Goal: Task Accomplishment & Management: Use online tool/utility

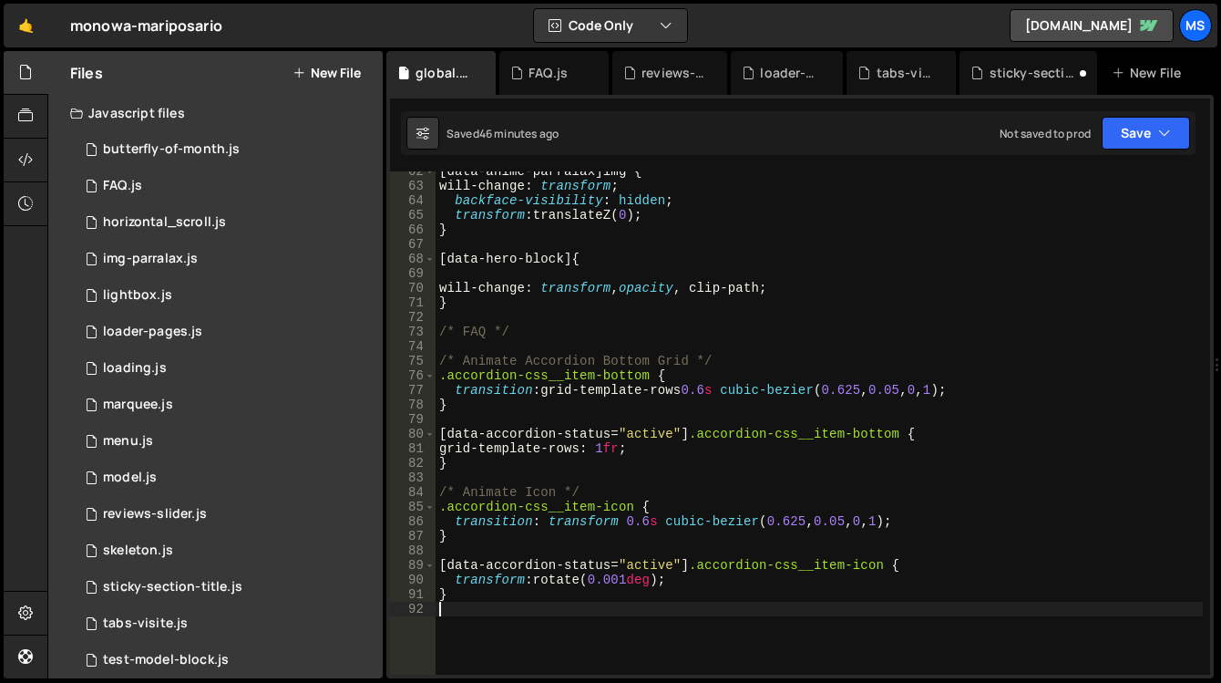
scroll to position [897, 0]
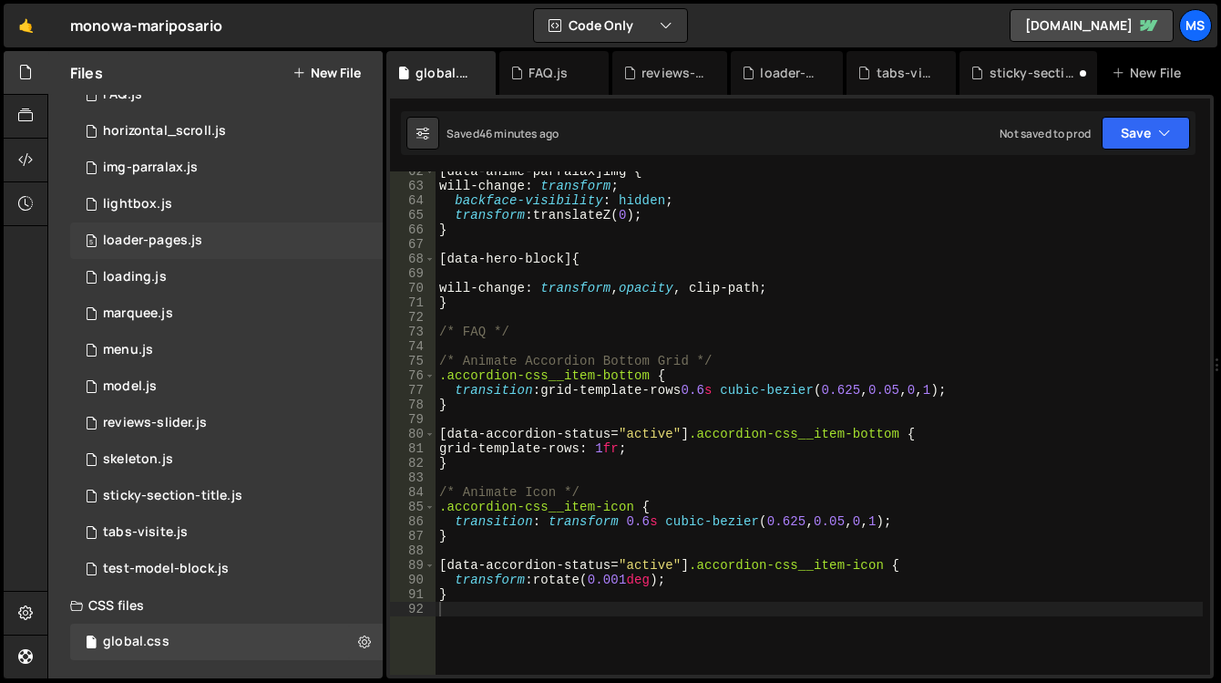
click at [350, 238] on div "5 loader-pages.js 0" at bounding box center [226, 240] width 313 height 36
click at [358, 239] on icon at bounding box center [364, 239] width 13 height 17
type input "loader-pages"
radio input "true"
checkbox input "true"
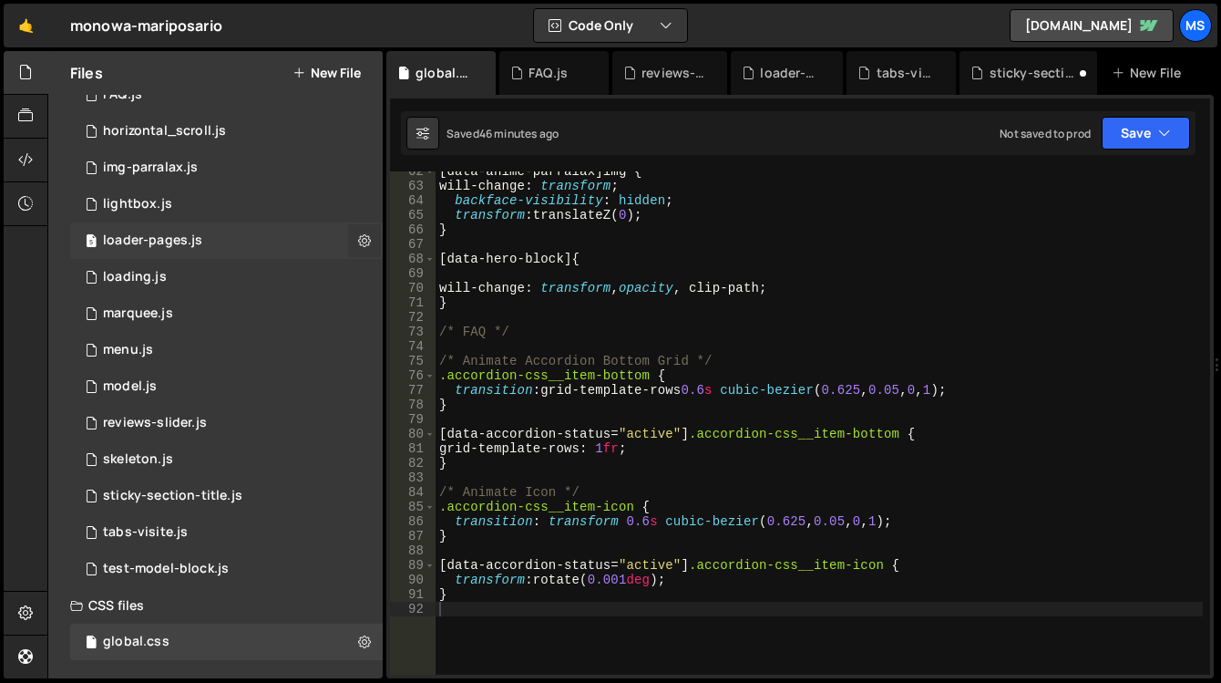
checkbox input "true"
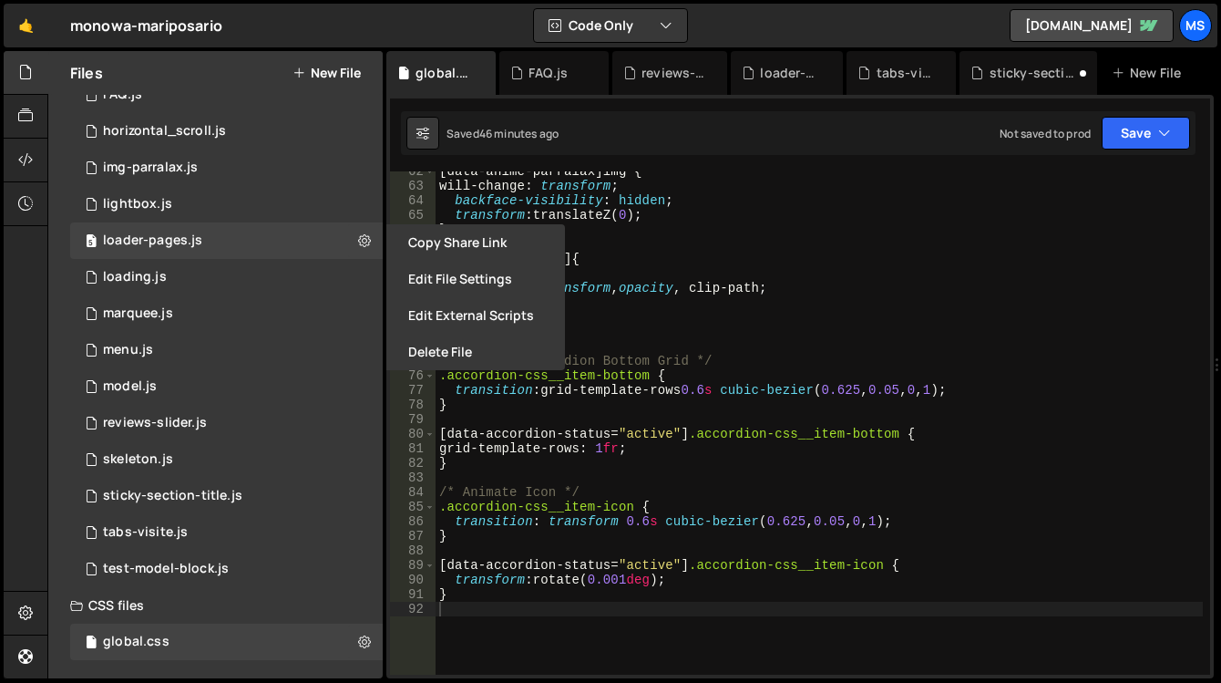
checkbox input "false"
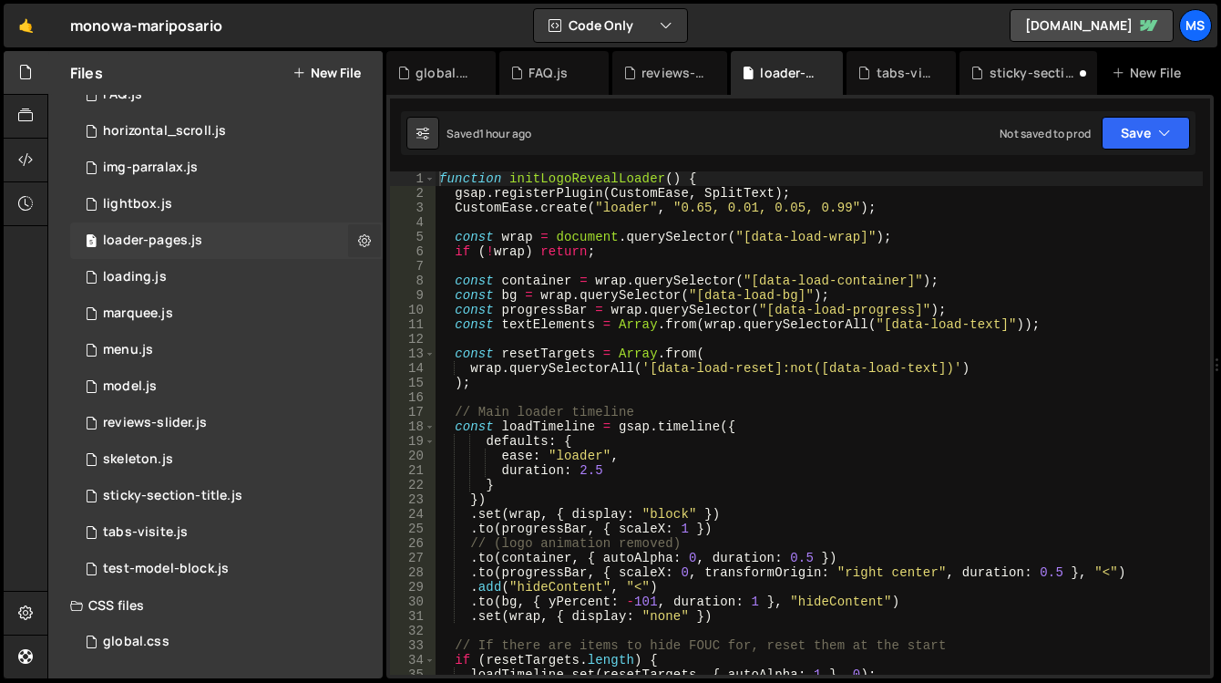
click at [366, 236] on button at bounding box center [364, 240] width 33 height 33
type input "loader-pages"
radio input "true"
checkbox input "true"
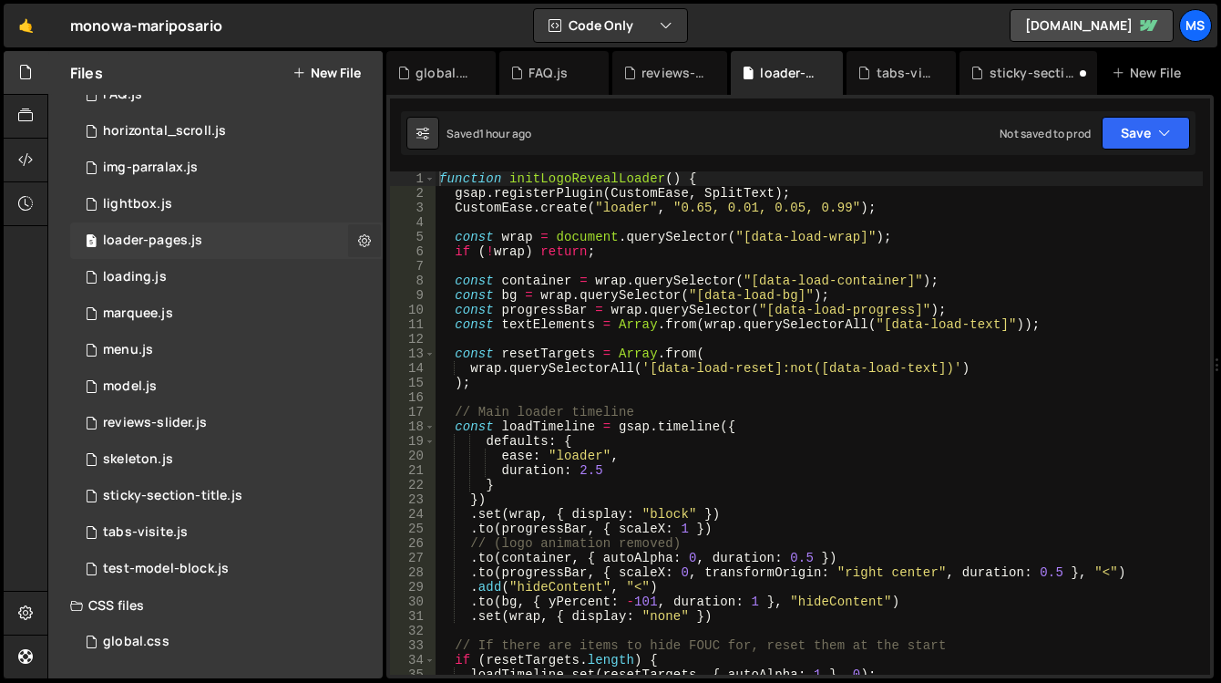
checkbox input "true"
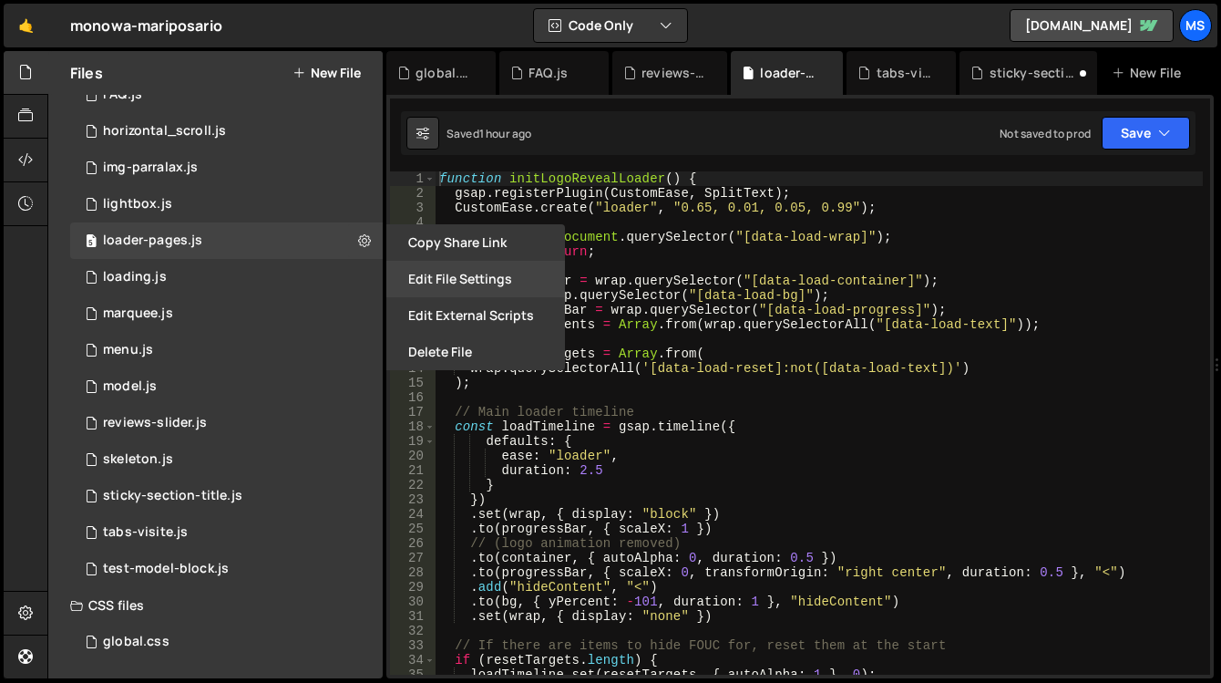
click at [430, 277] on button "Edit File Settings" at bounding box center [475, 279] width 179 height 36
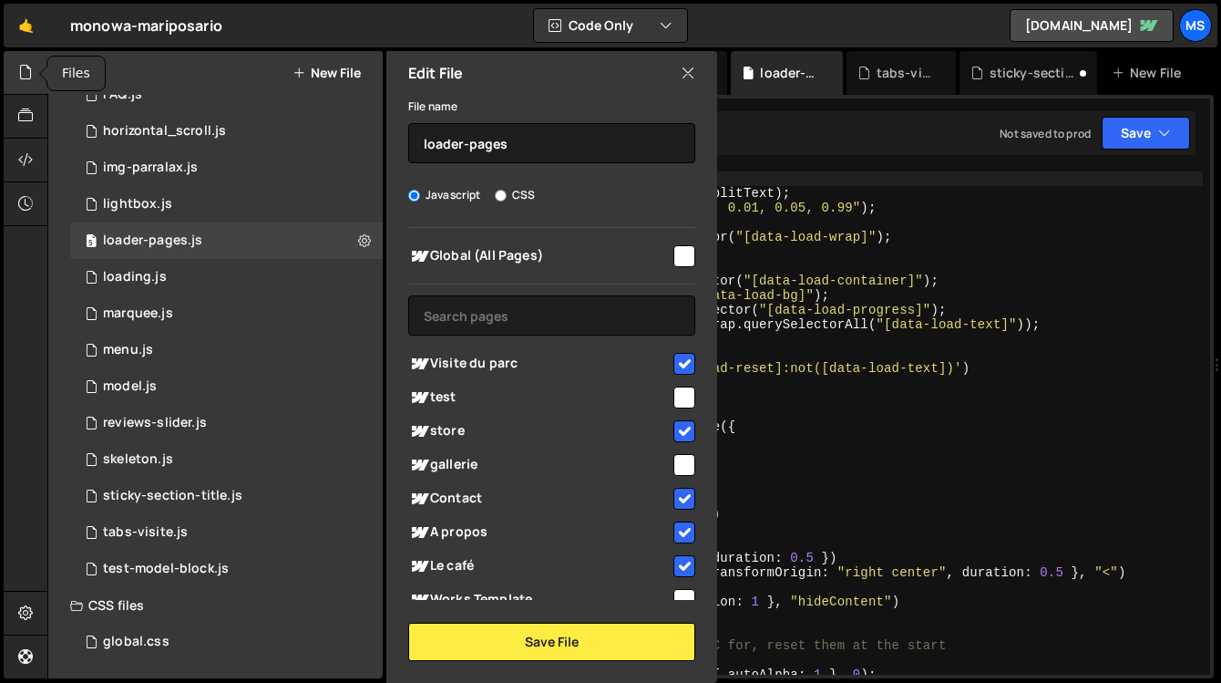
click at [26, 72] on icon at bounding box center [25, 72] width 15 height 20
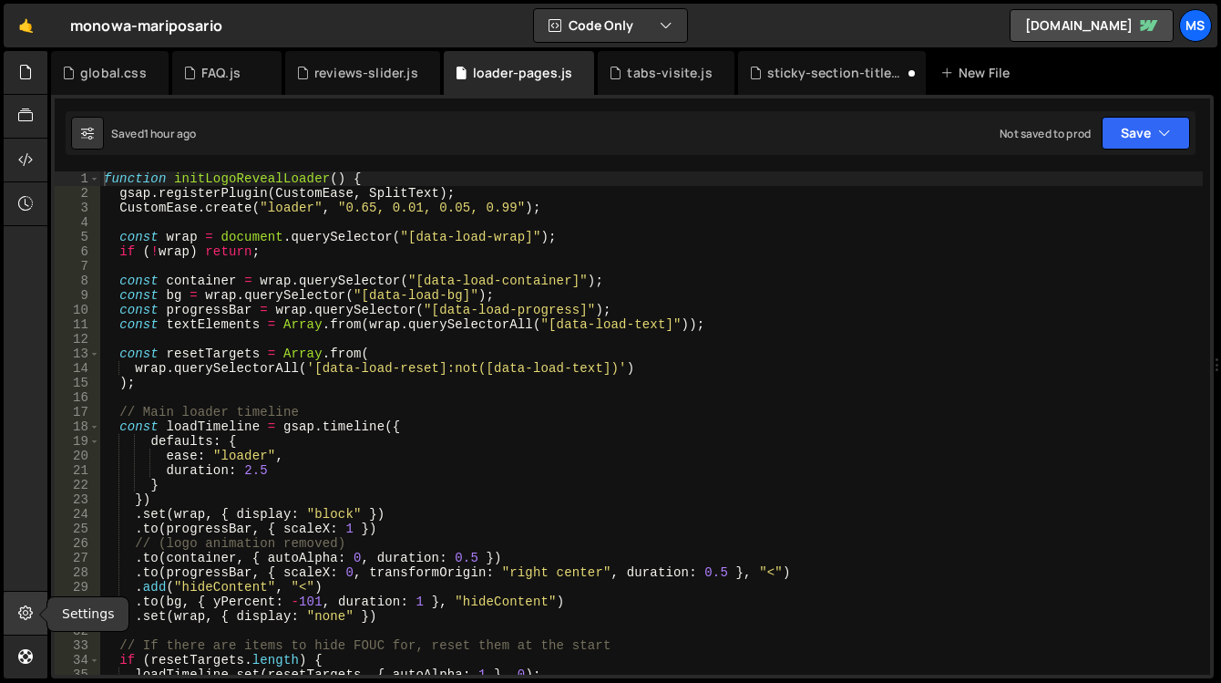
click at [28, 611] on icon at bounding box center [25, 612] width 15 height 20
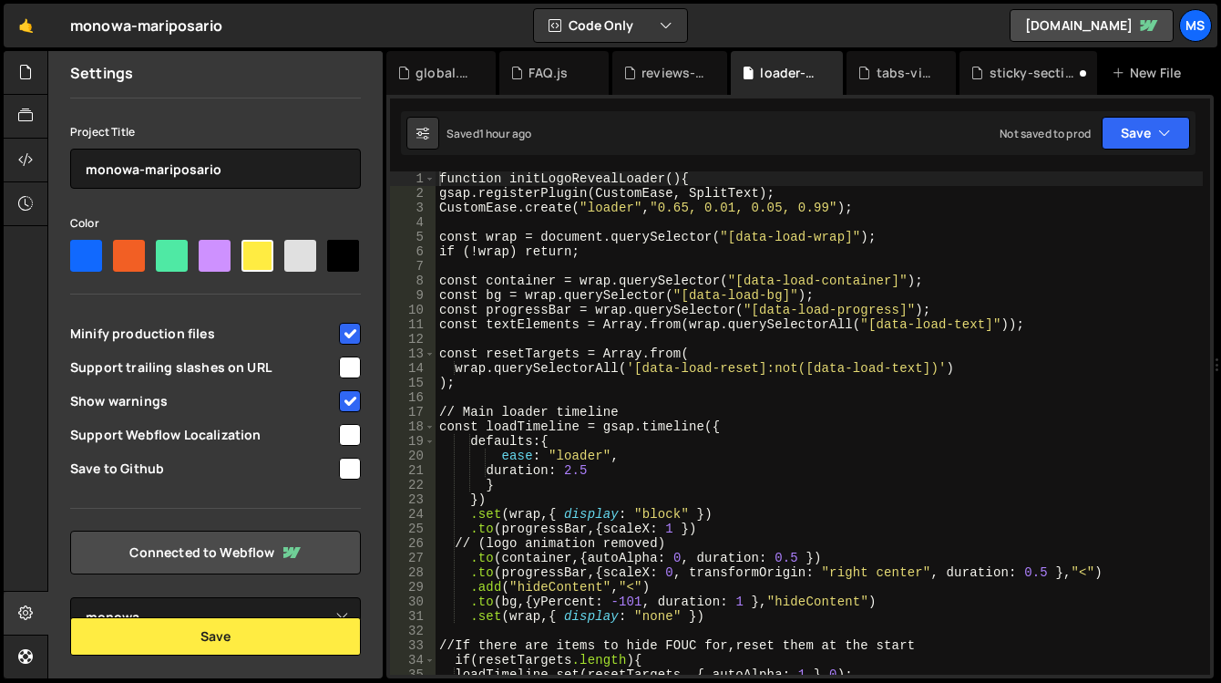
scroll to position [98, 0]
click at [216, 556] on link "Connected to Webflow" at bounding box center [215, 552] width 291 height 44
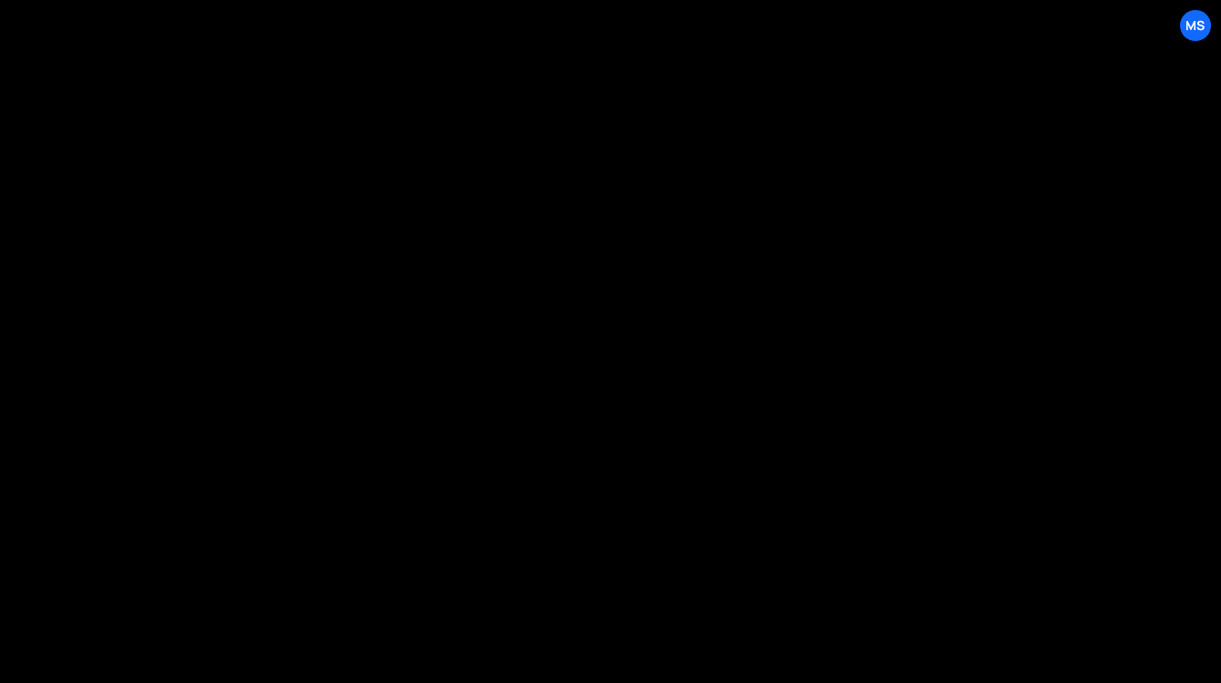
select select "68b1de7f5386e98bd20233dd"
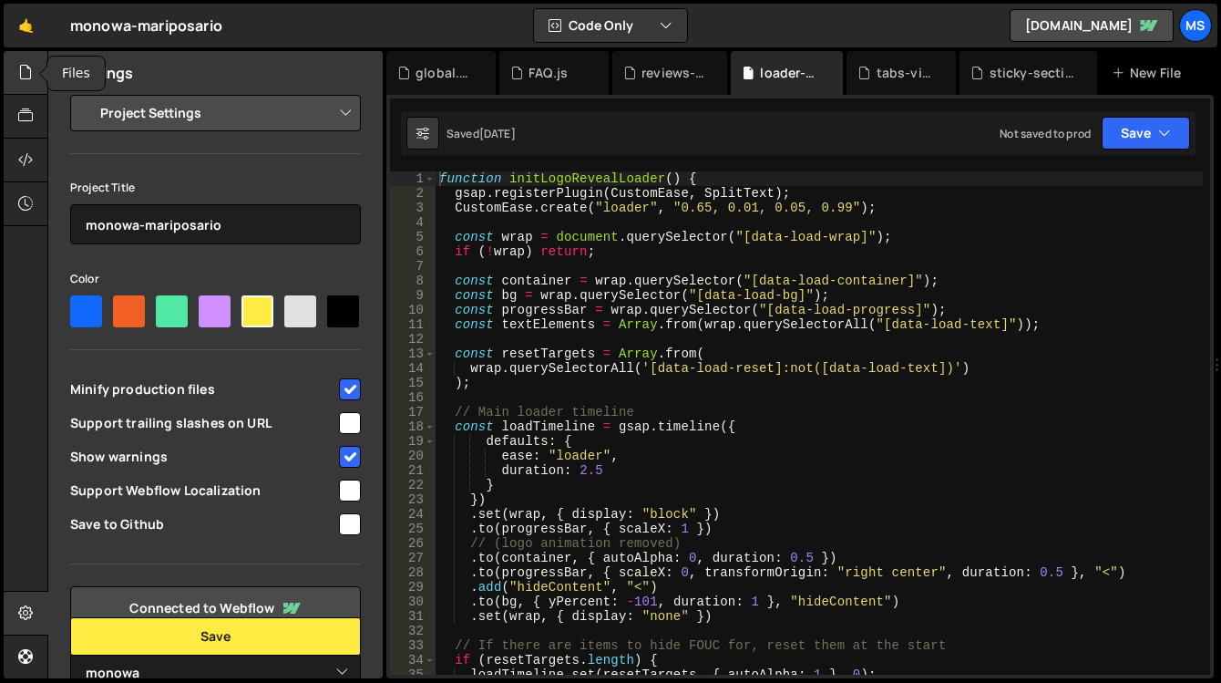
click at [32, 58] on div at bounding box center [26, 73] width 45 height 44
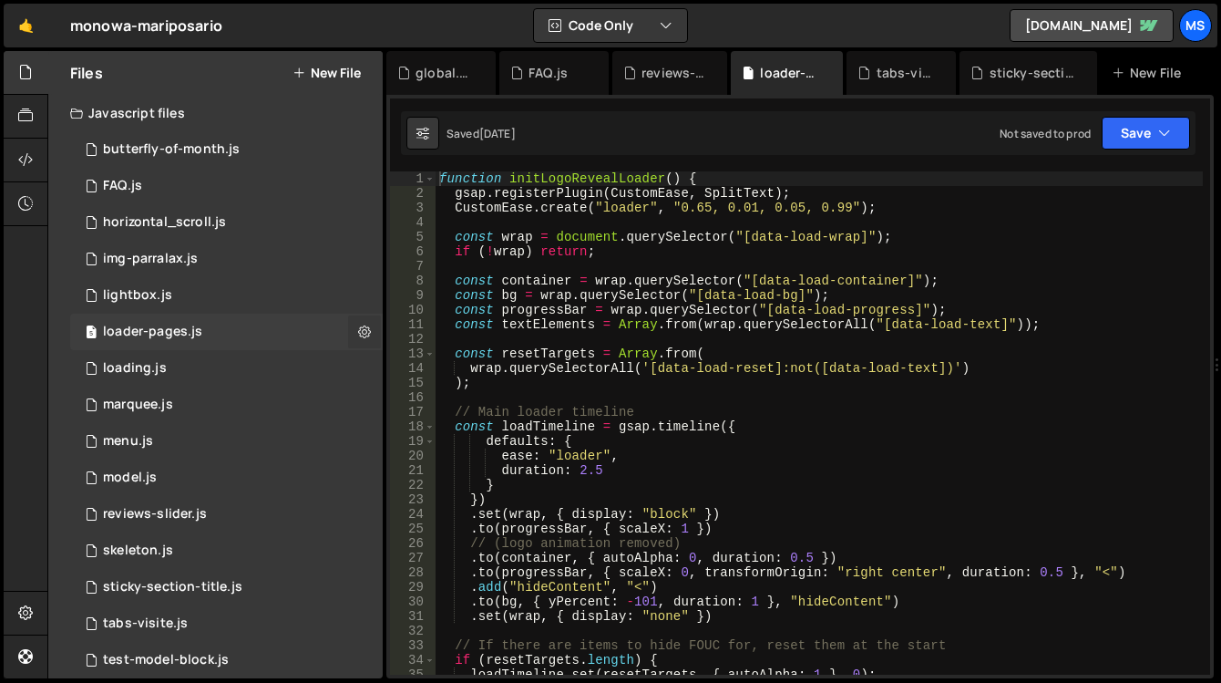
click at [358, 326] on icon at bounding box center [364, 331] width 13 height 17
type input "loader-pages"
radio input "true"
checkbox input "true"
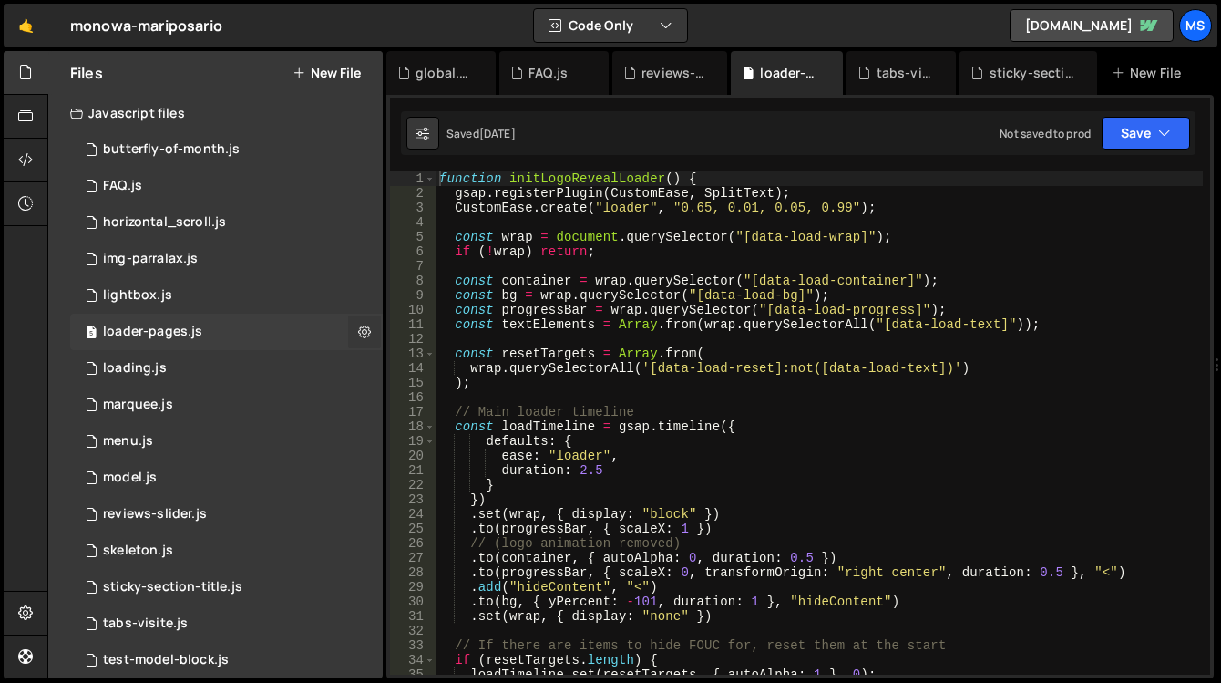
checkbox input "true"
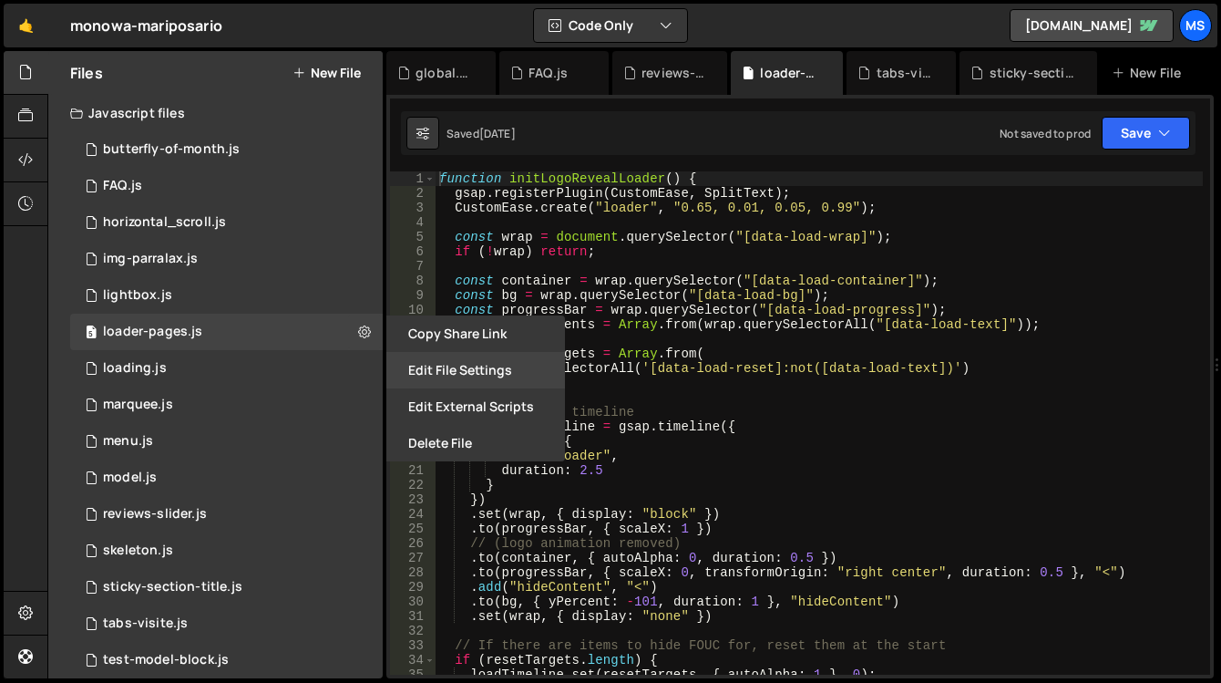
click at [447, 367] on button "Edit File Settings" at bounding box center [475, 370] width 179 height 36
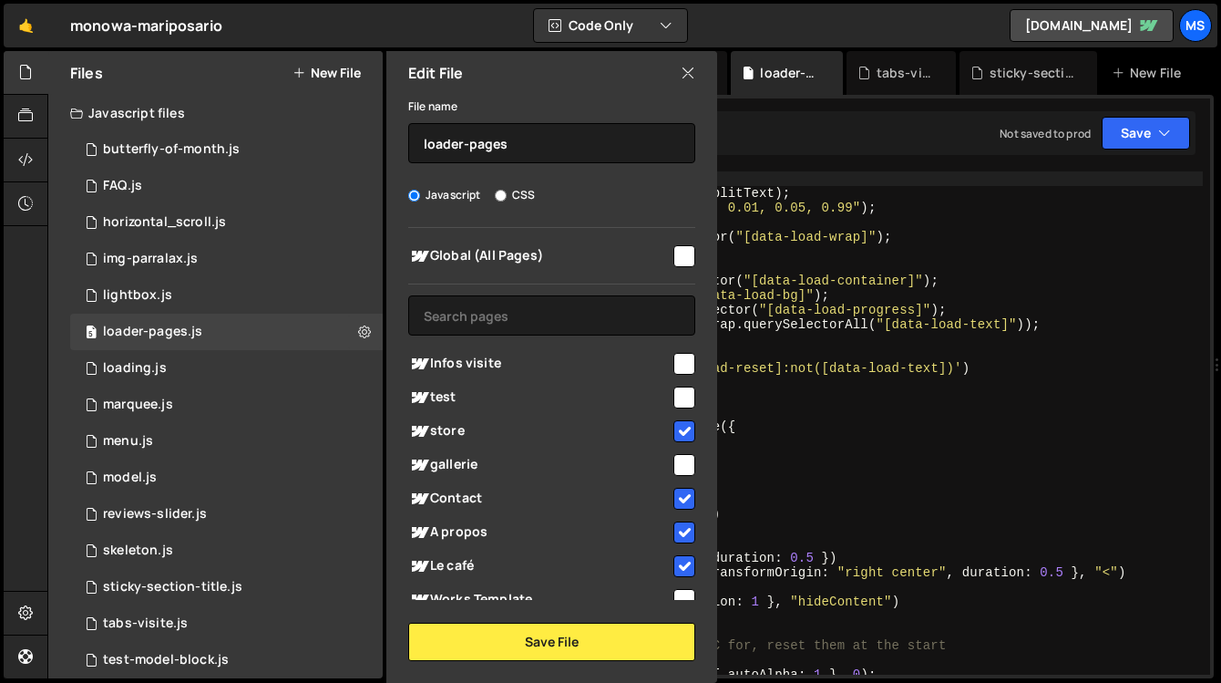
click at [678, 361] on input "checkbox" at bounding box center [684, 364] width 22 height 22
checkbox input "true"
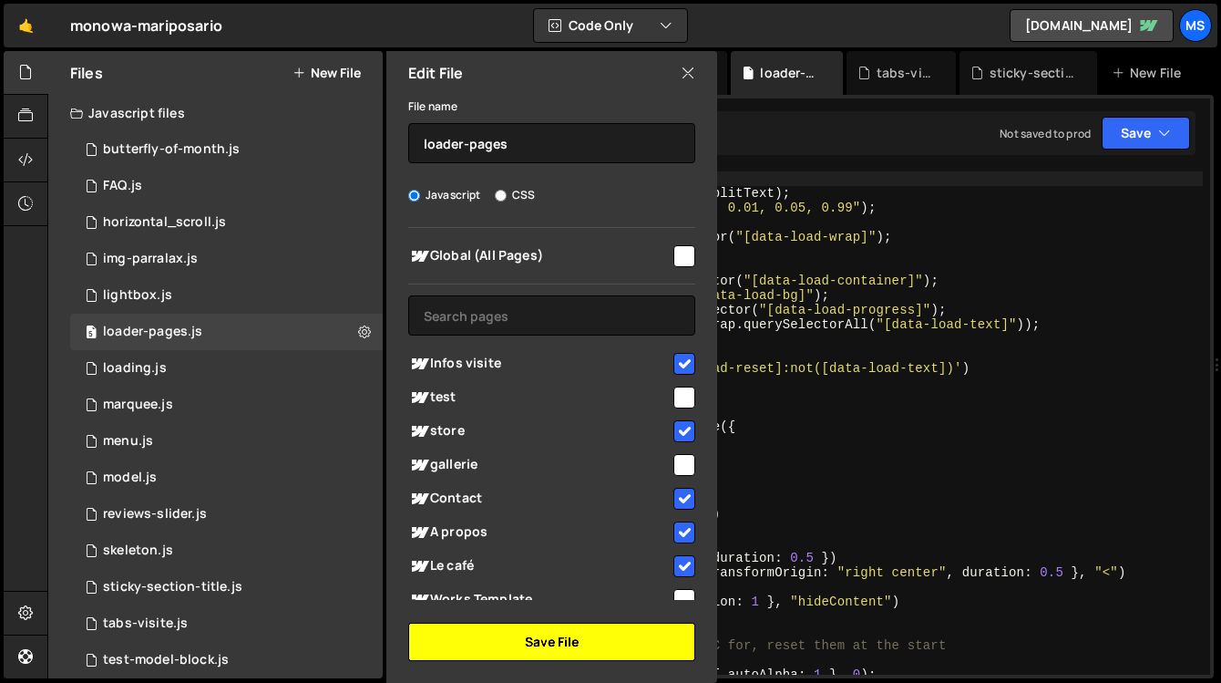
click at [614, 640] on button "Save File" at bounding box center [551, 641] width 287 height 38
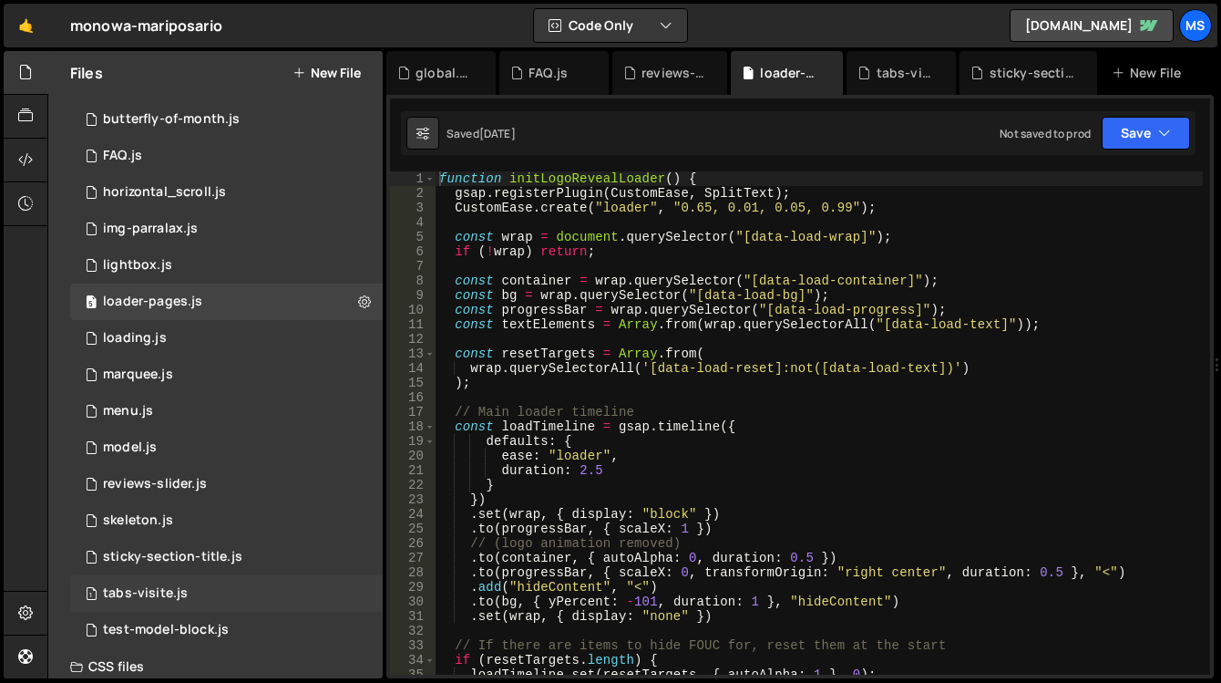
scroll to position [61, 0]
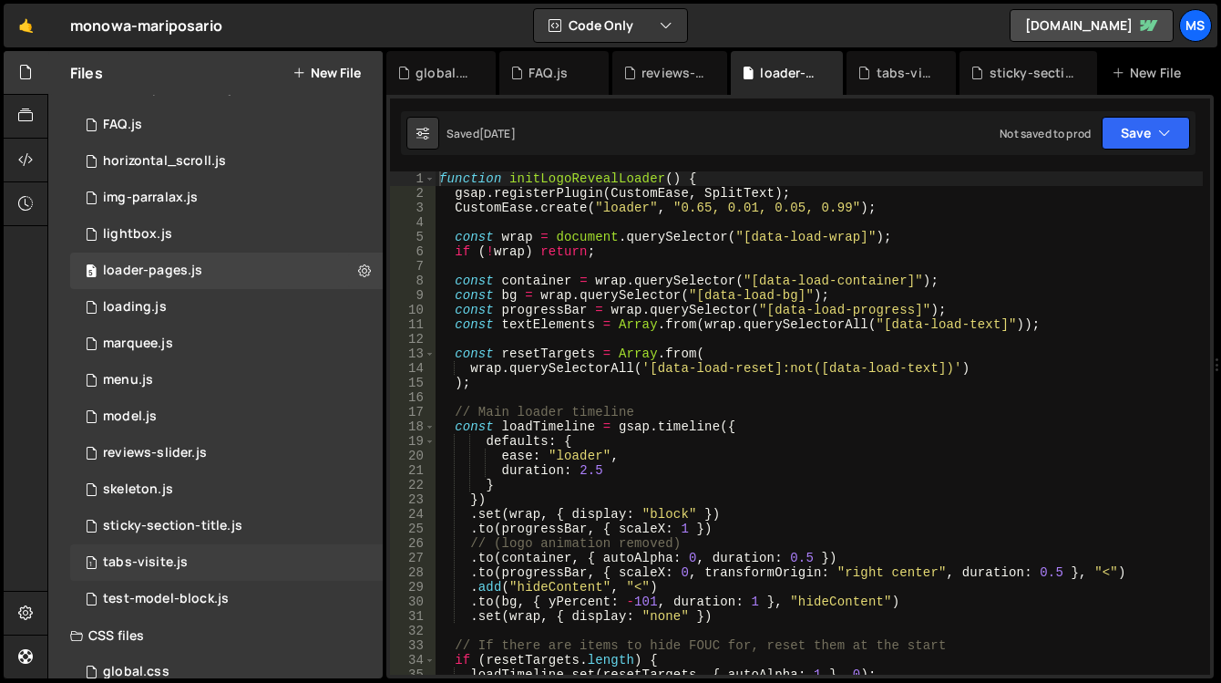
click at [357, 555] on div "1 tabs-visite.js 0" at bounding box center [226, 562] width 313 height 36
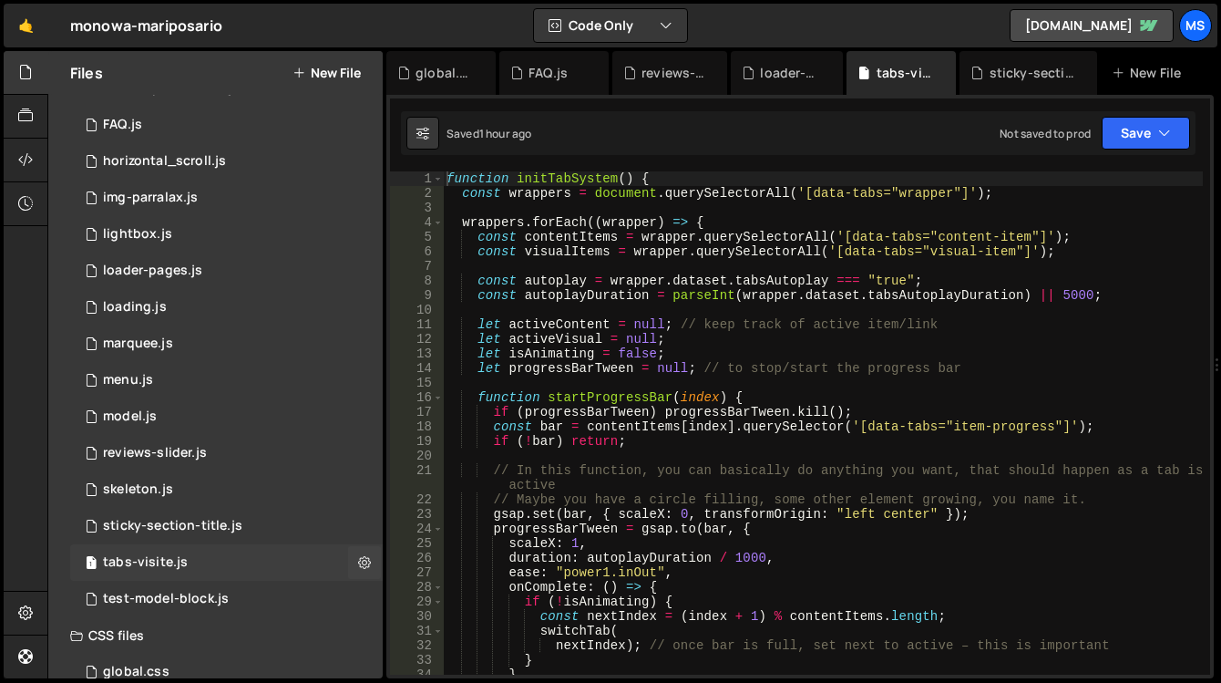
click at [358, 555] on icon at bounding box center [364, 561] width 13 height 17
type input "tabs-visite"
radio input "true"
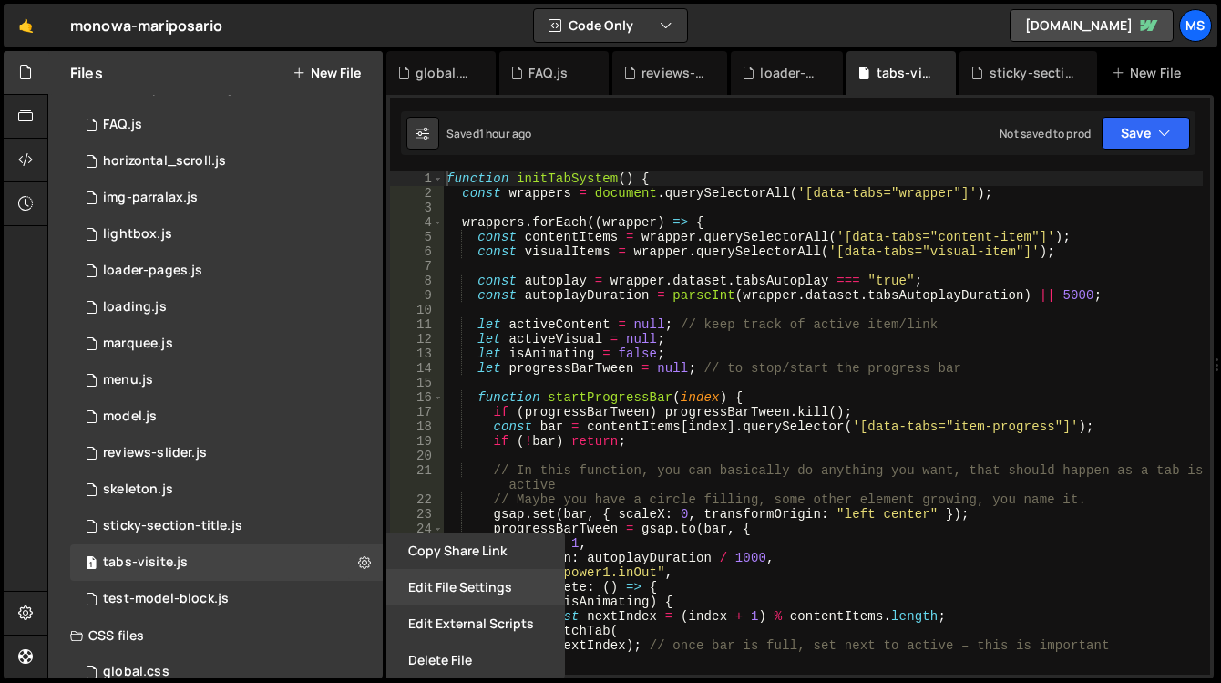
click at [453, 590] on button "Edit File Settings" at bounding box center [475, 587] width 179 height 36
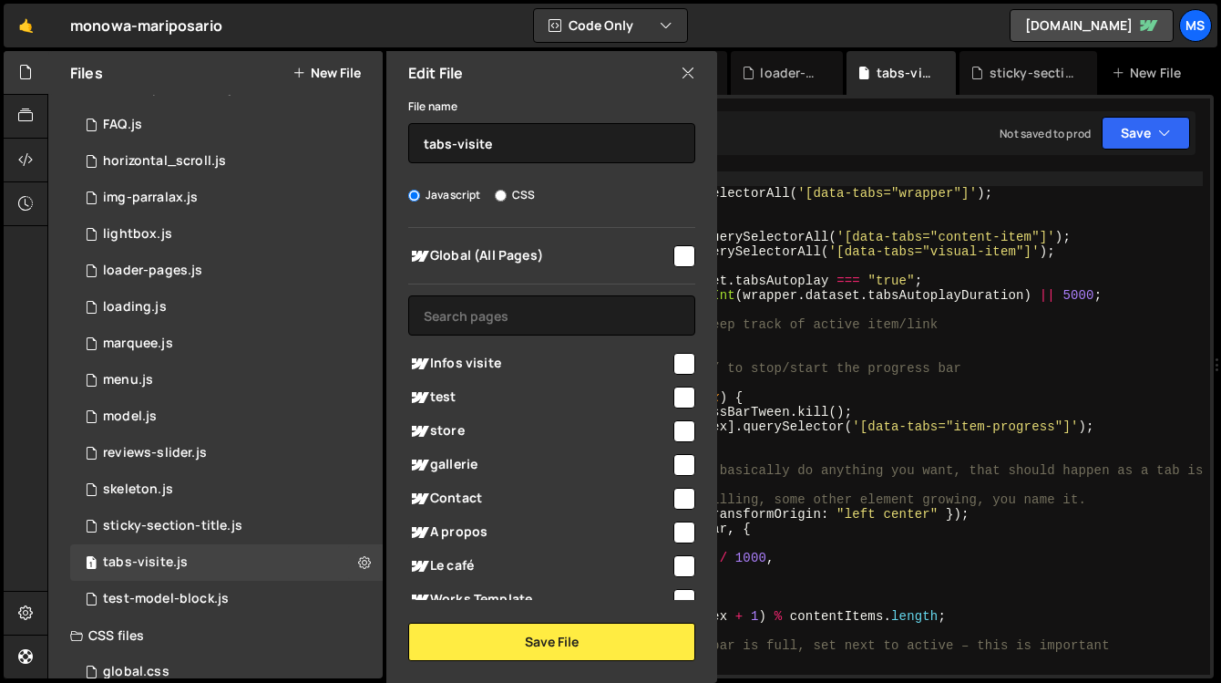
click at [674, 364] on input "checkbox" at bounding box center [684, 364] width 22 height 22
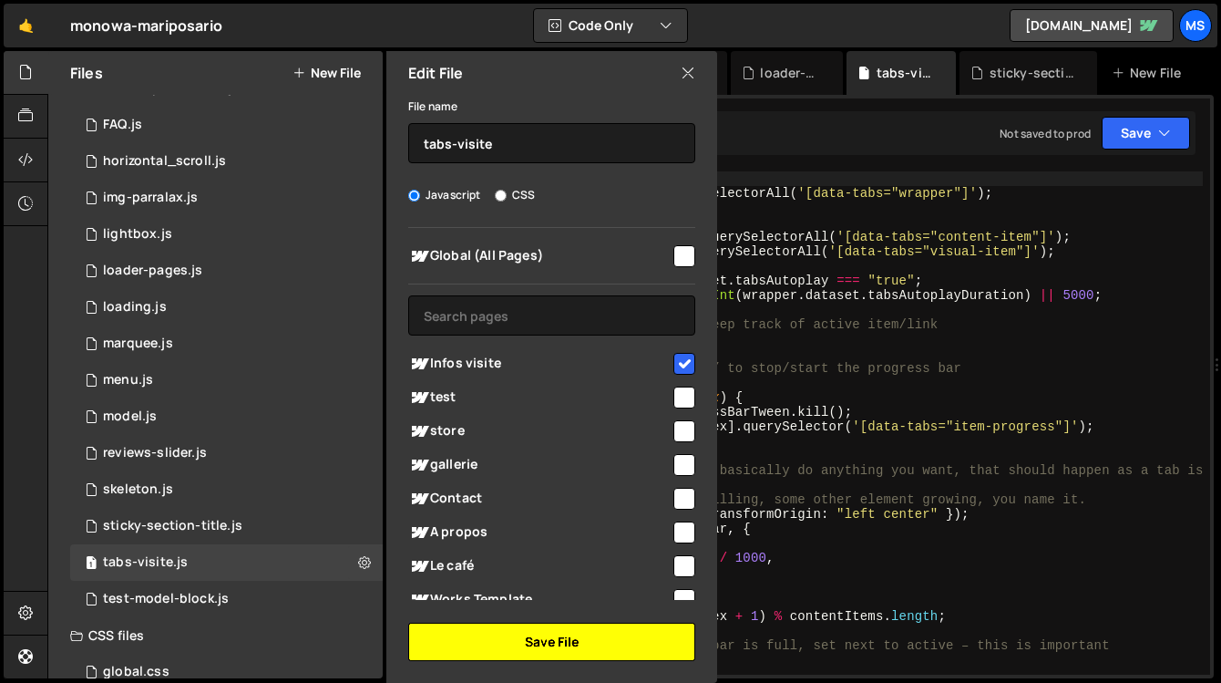
click at [616, 650] on button "Save File" at bounding box center [551, 641] width 287 height 38
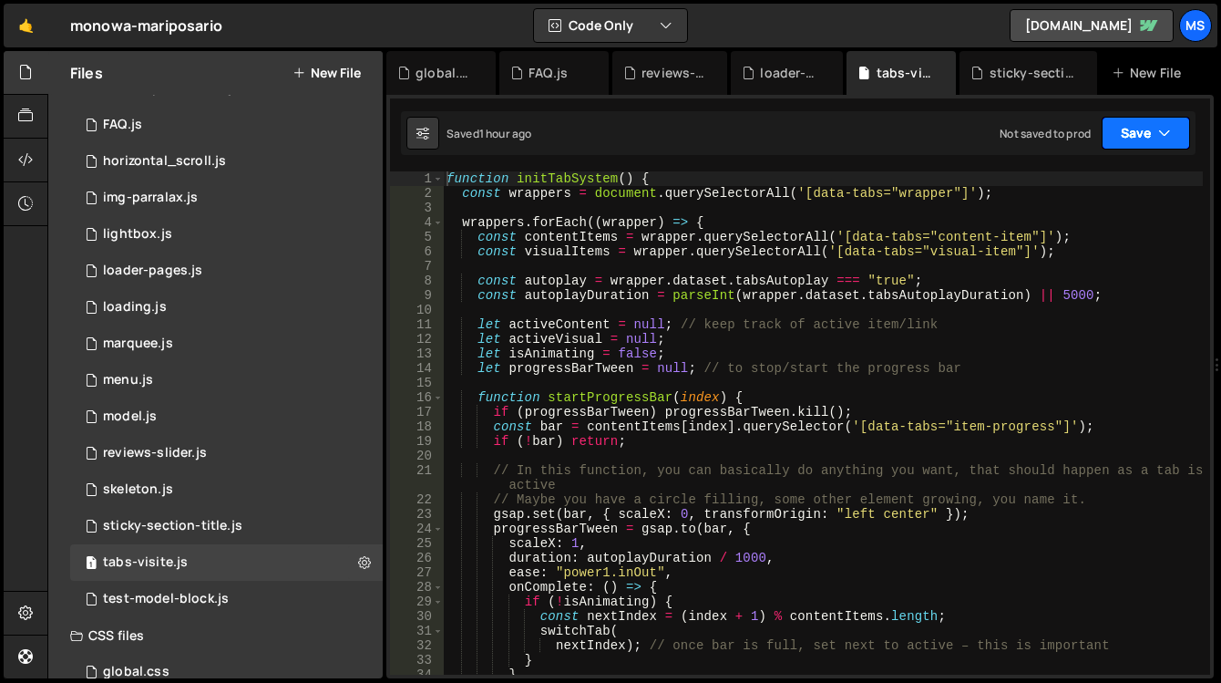
click at [1144, 126] on button "Save" at bounding box center [1146, 133] width 88 height 33
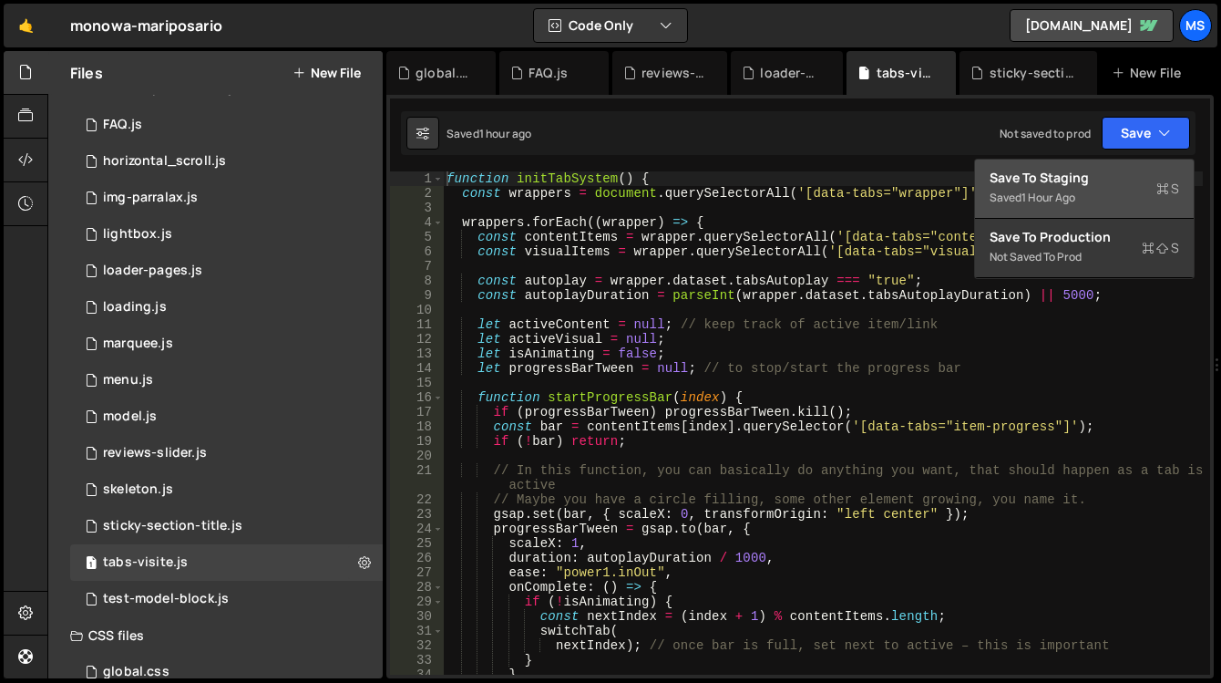
click at [1099, 190] on div "Saved 1 hour ago" at bounding box center [1085, 198] width 190 height 22
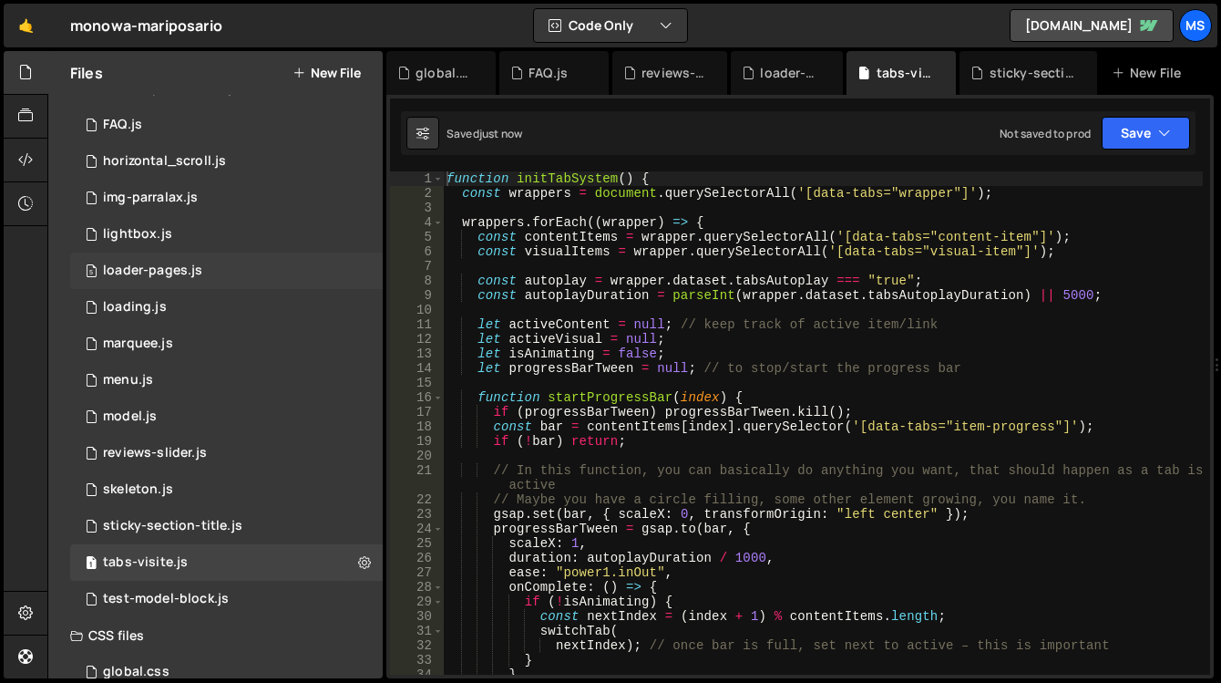
click at [352, 273] on div "5 loader-pages.js 0" at bounding box center [226, 270] width 313 height 36
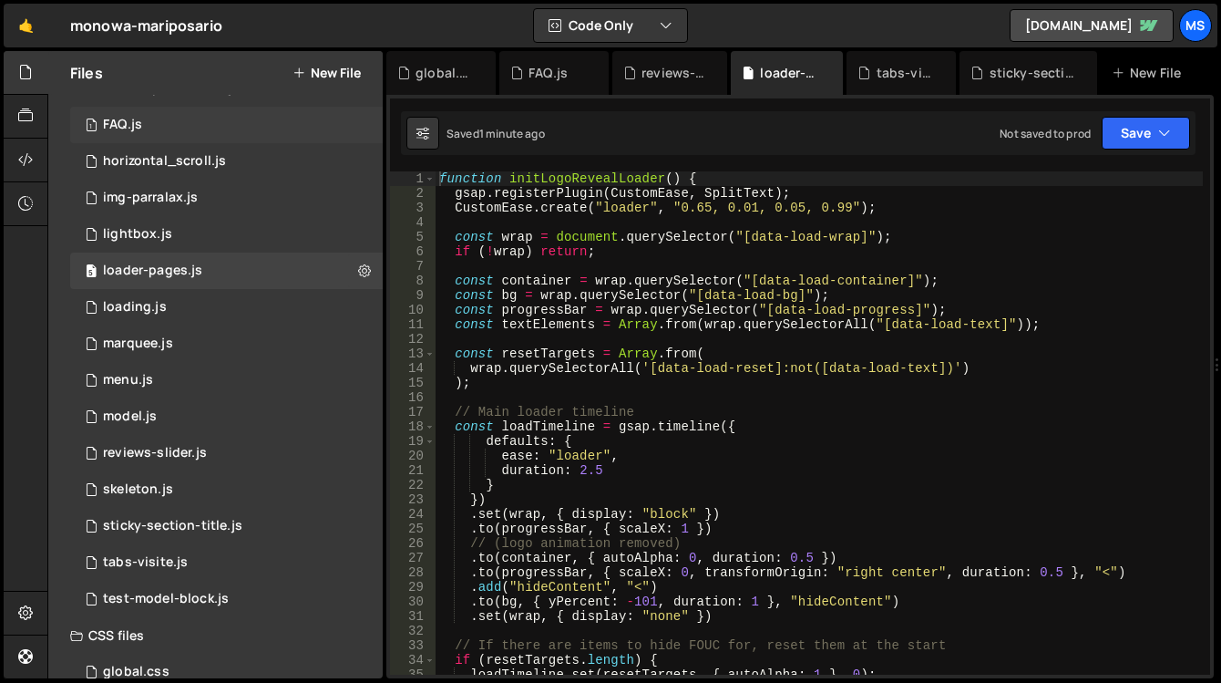
click at [194, 125] on div "1 FAQ.js 0" at bounding box center [226, 125] width 313 height 36
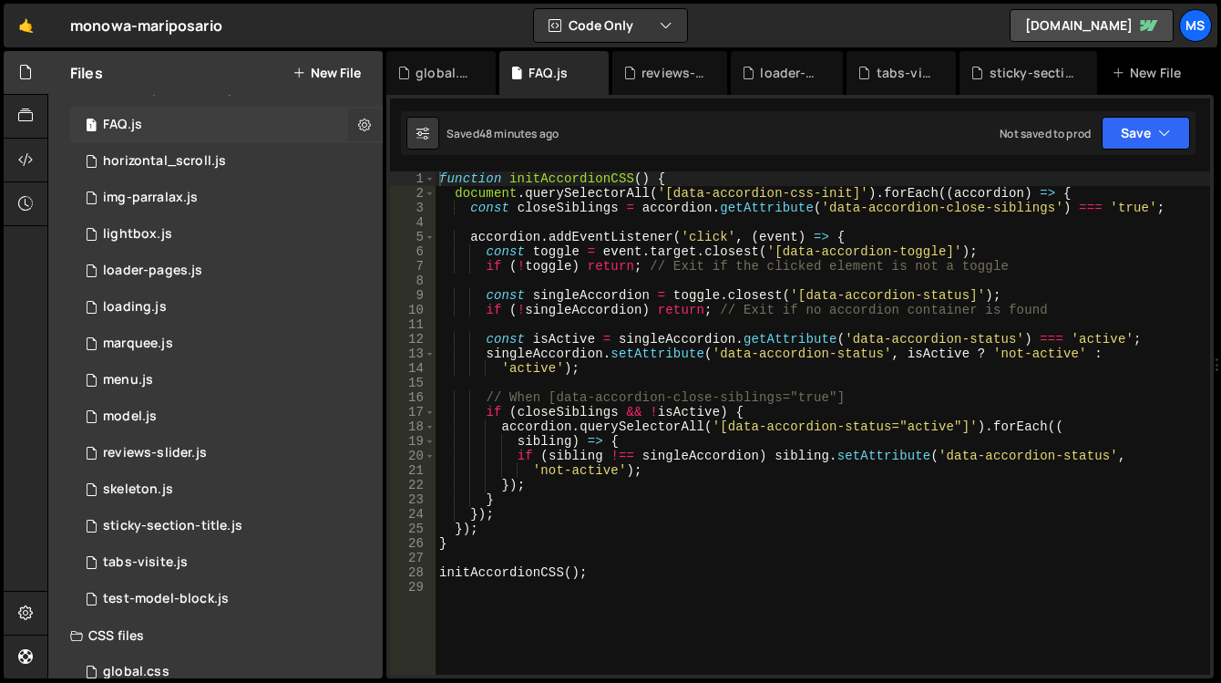
click at [361, 117] on icon at bounding box center [364, 124] width 13 height 17
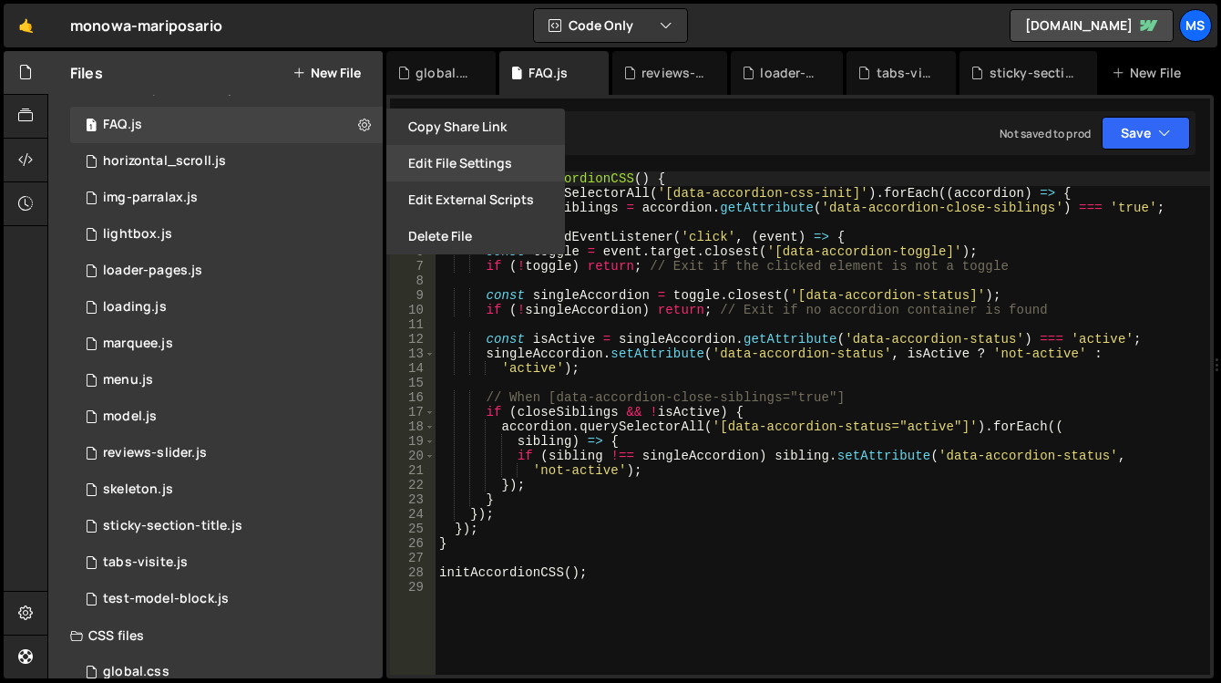
click at [452, 163] on button "Edit File Settings" at bounding box center [475, 163] width 179 height 36
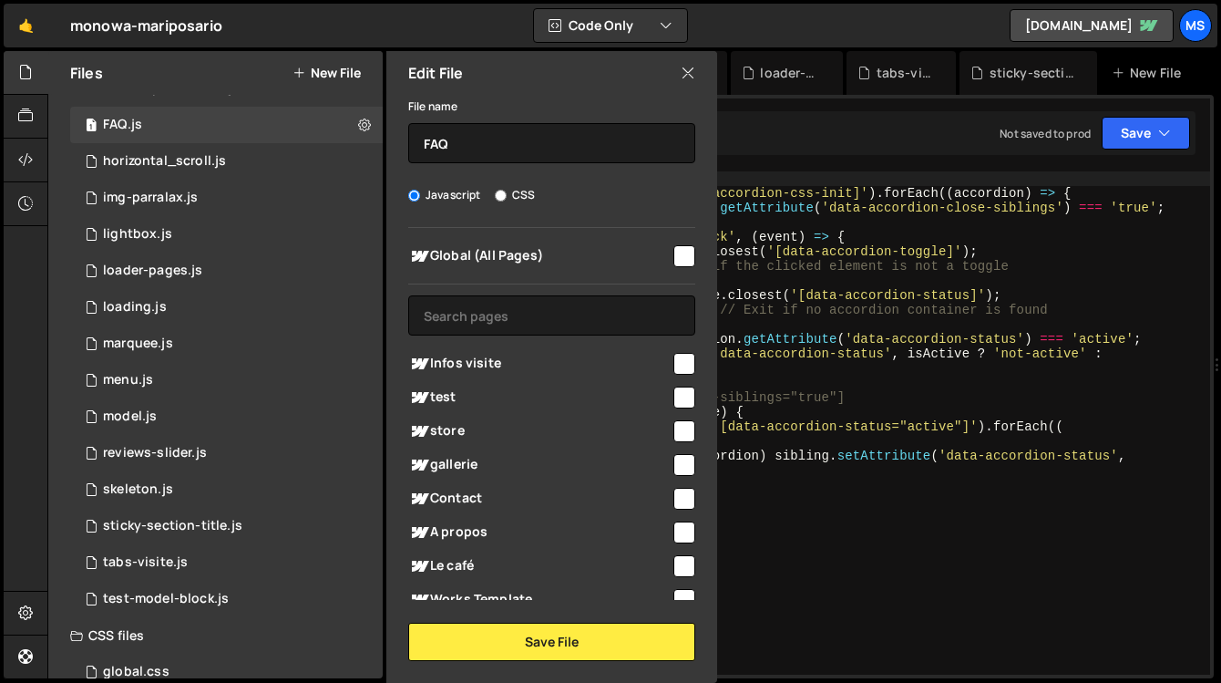
click at [674, 362] on input "checkbox" at bounding box center [684, 364] width 22 height 22
checkbox input "true"
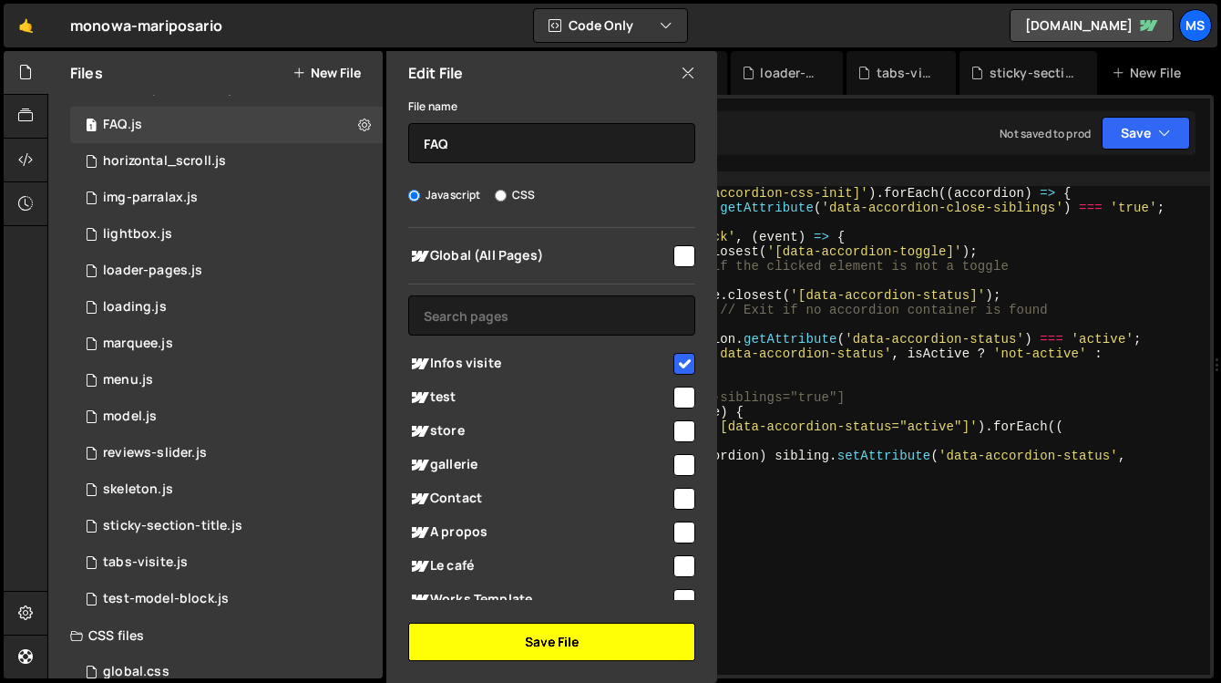
click at [612, 656] on button "Save File" at bounding box center [551, 641] width 287 height 38
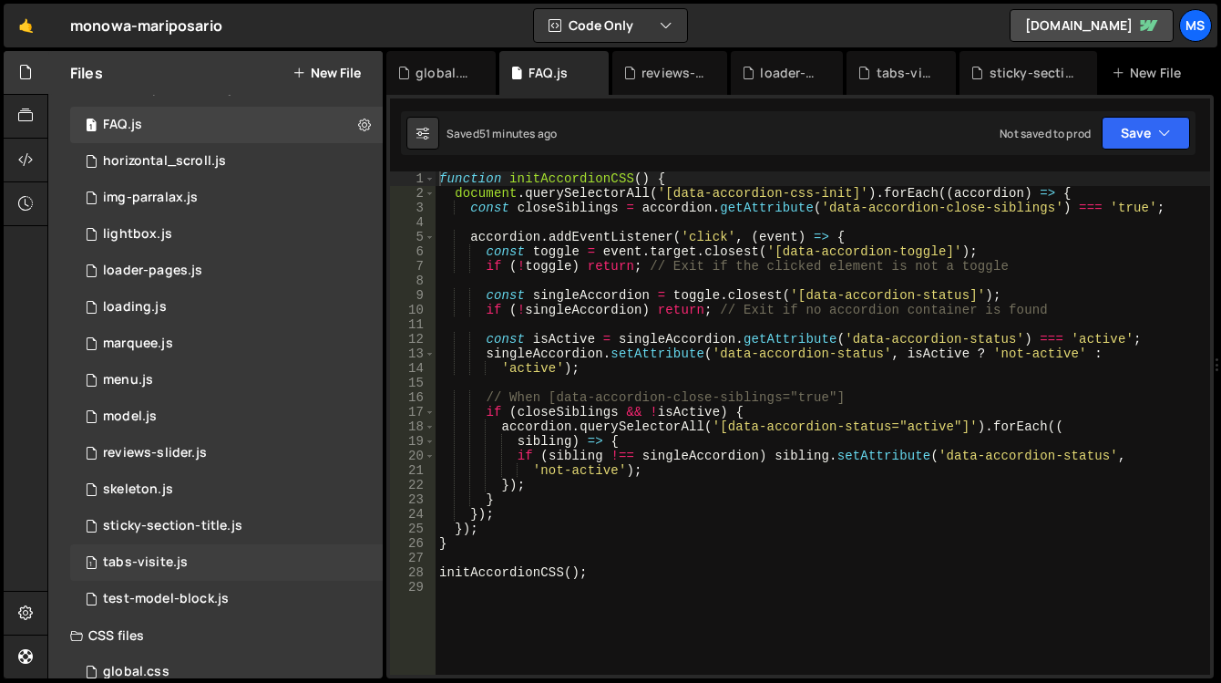
click at [111, 553] on div "1 tabs-visite.js 0" at bounding box center [226, 562] width 313 height 36
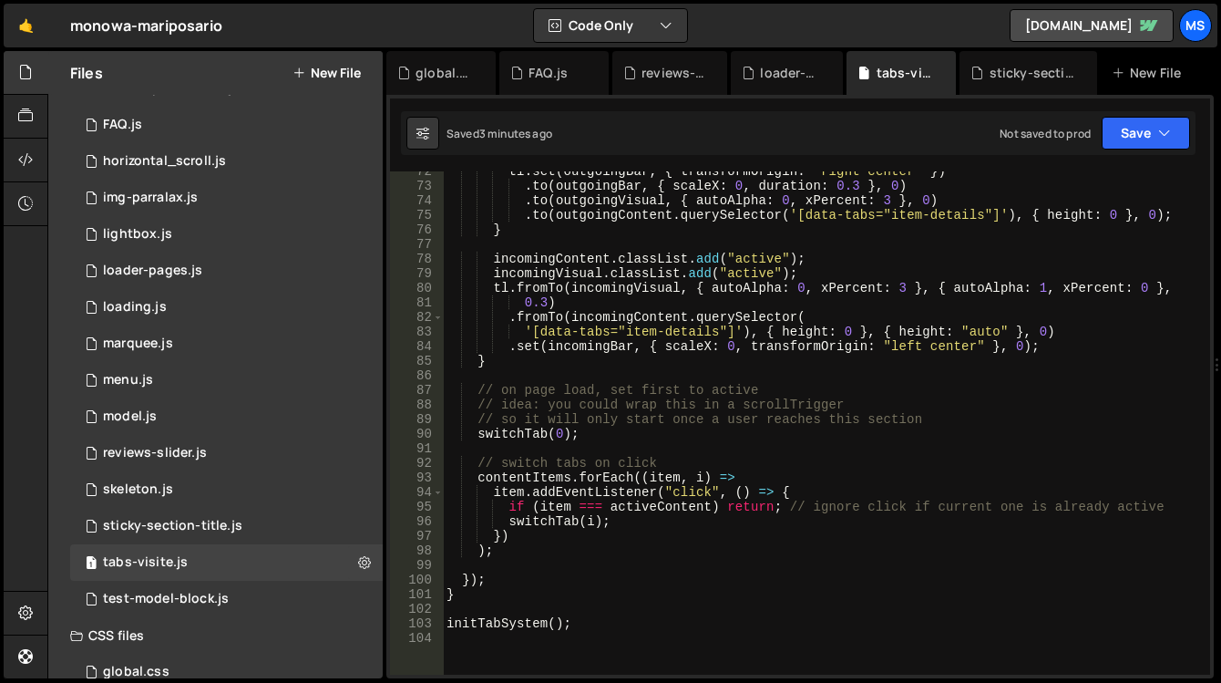
scroll to position [1258, 0]
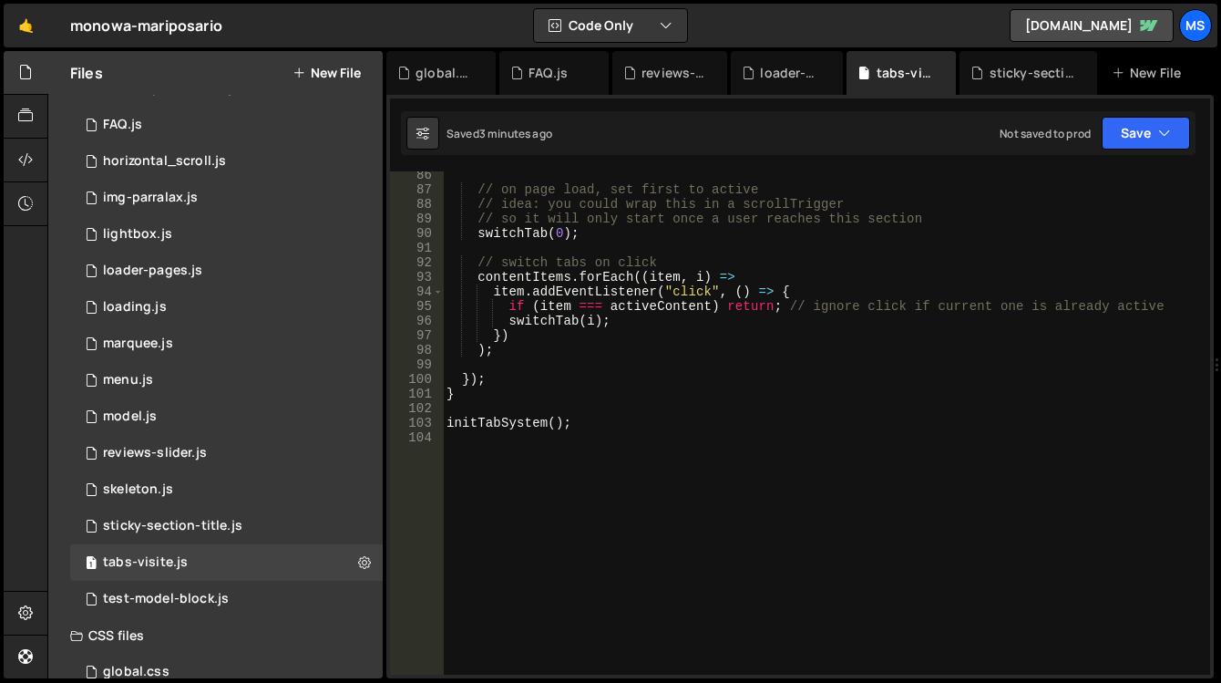
click at [898, 477] on div "// on page load, set first to active // idea: you could wrap this in a scrollTr…" at bounding box center [823, 434] width 760 height 532
type textarea "initTabSystem();"
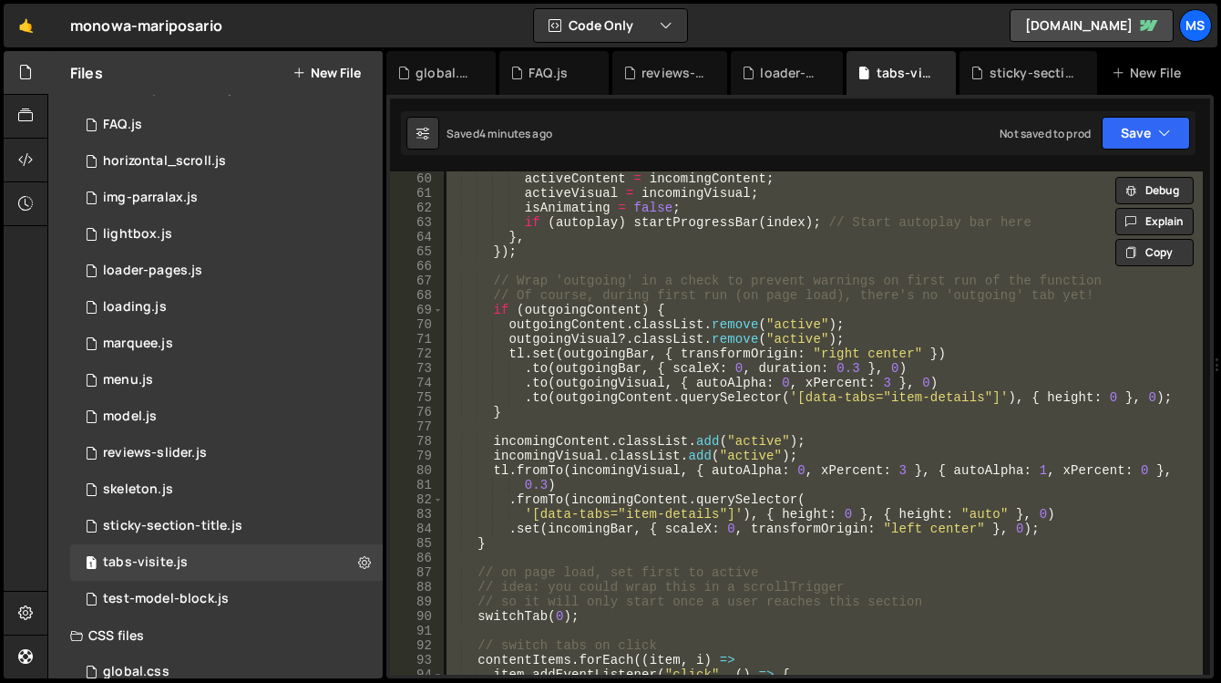
scroll to position [820, 0]
